Goal: Information Seeking & Learning: Compare options

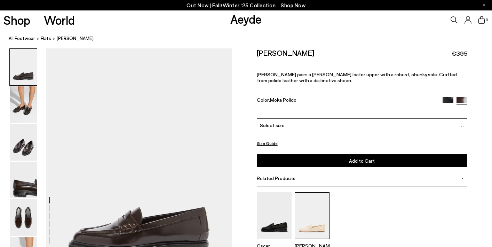
click at [301, 215] on img at bounding box center [312, 215] width 35 height 46
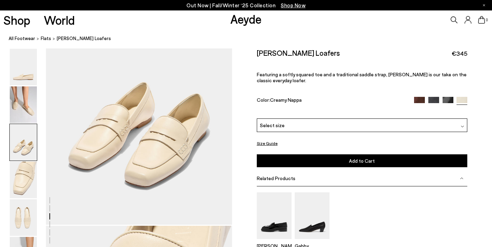
scroll to position [509, 0]
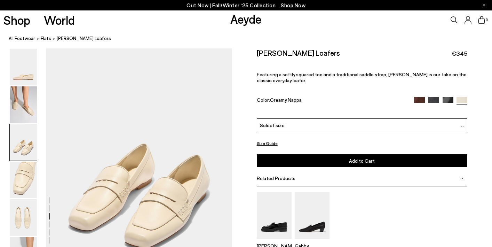
click at [421, 99] on img at bounding box center [419, 102] width 11 height 11
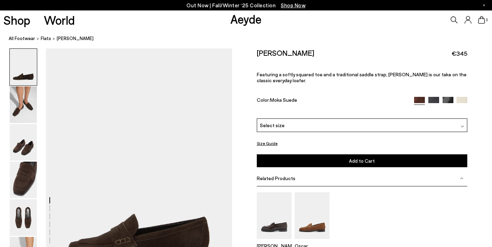
click at [432, 98] on img at bounding box center [433, 102] width 11 height 11
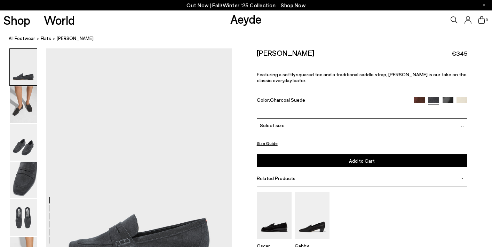
click at [452, 102] on img at bounding box center [448, 102] width 11 height 11
